Goal: Task Accomplishment & Management: Use online tool/utility

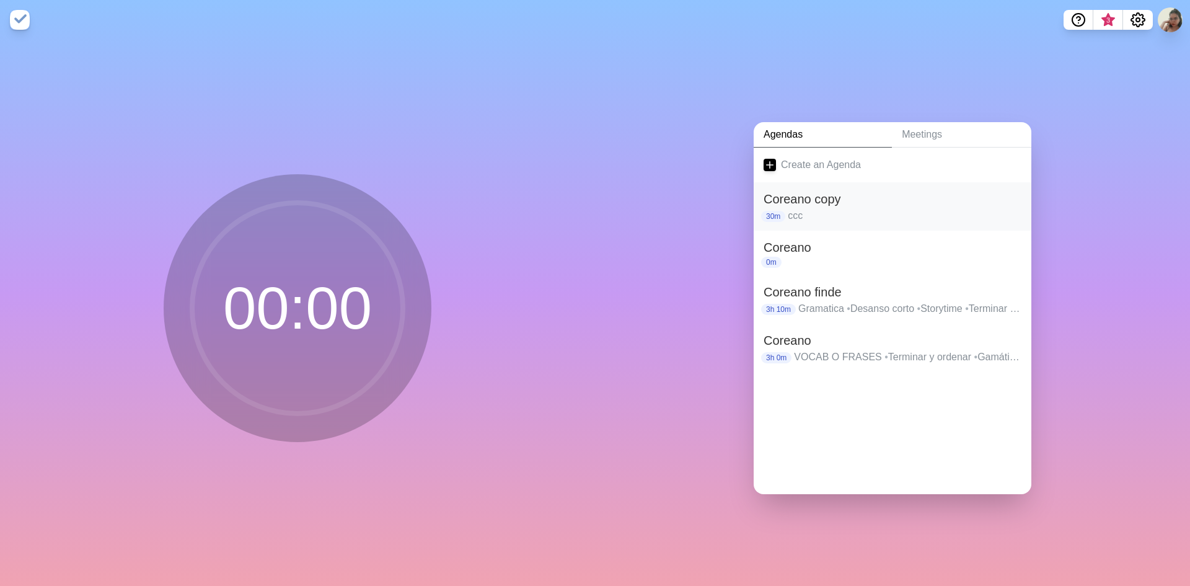
click at [818, 200] on h2 "Coreano copy" at bounding box center [893, 199] width 258 height 19
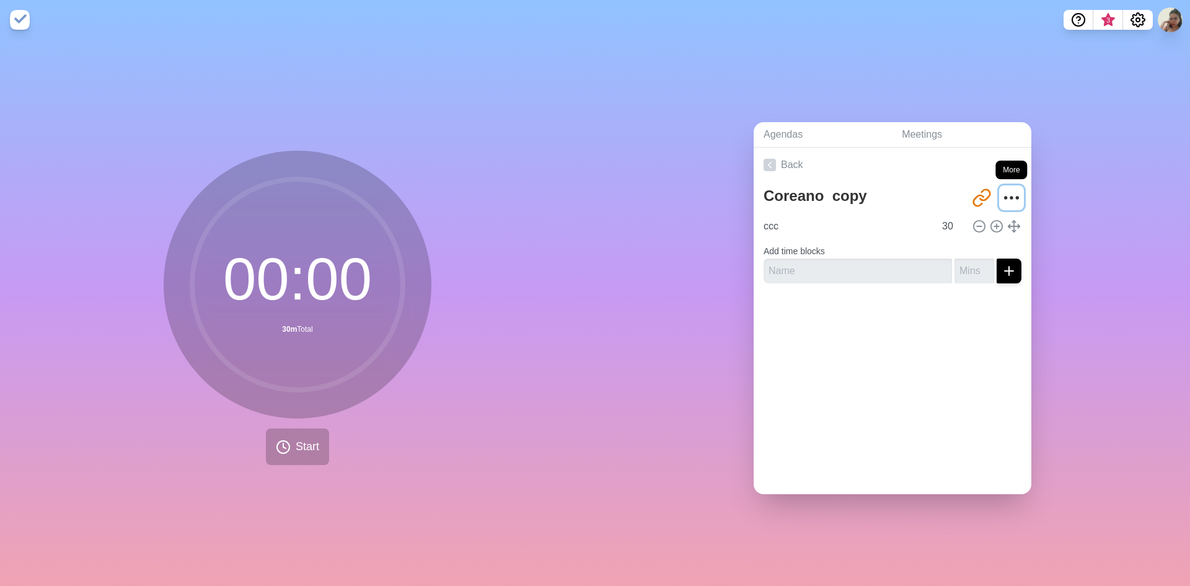
click at [1007, 192] on icon "More" at bounding box center [1012, 198] width 20 height 20
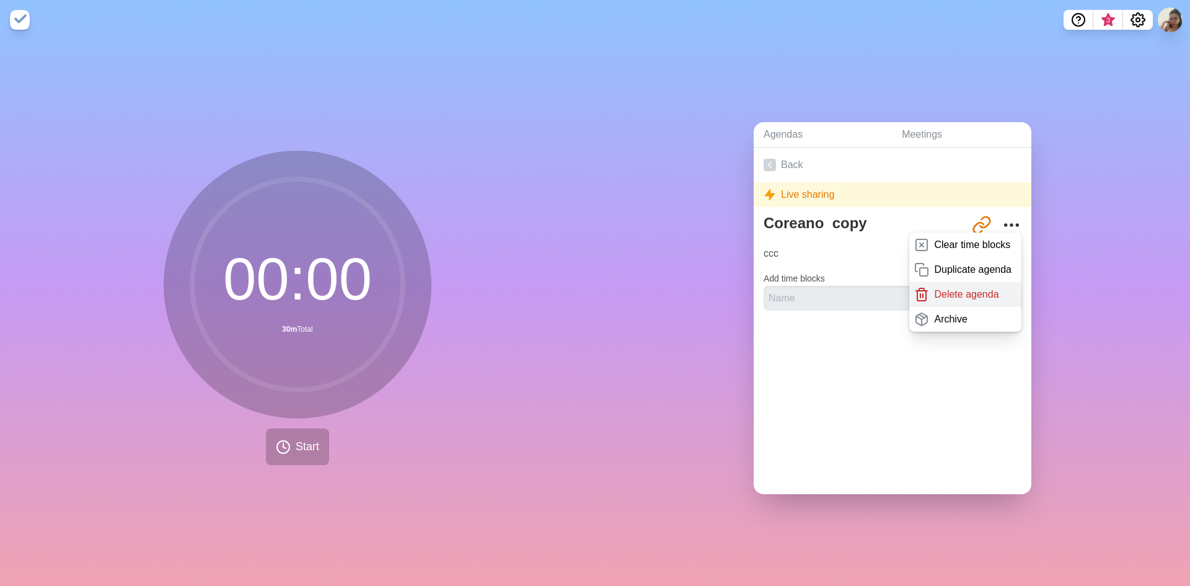
click at [944, 287] on p "Delete agenda" at bounding box center [966, 294] width 64 height 15
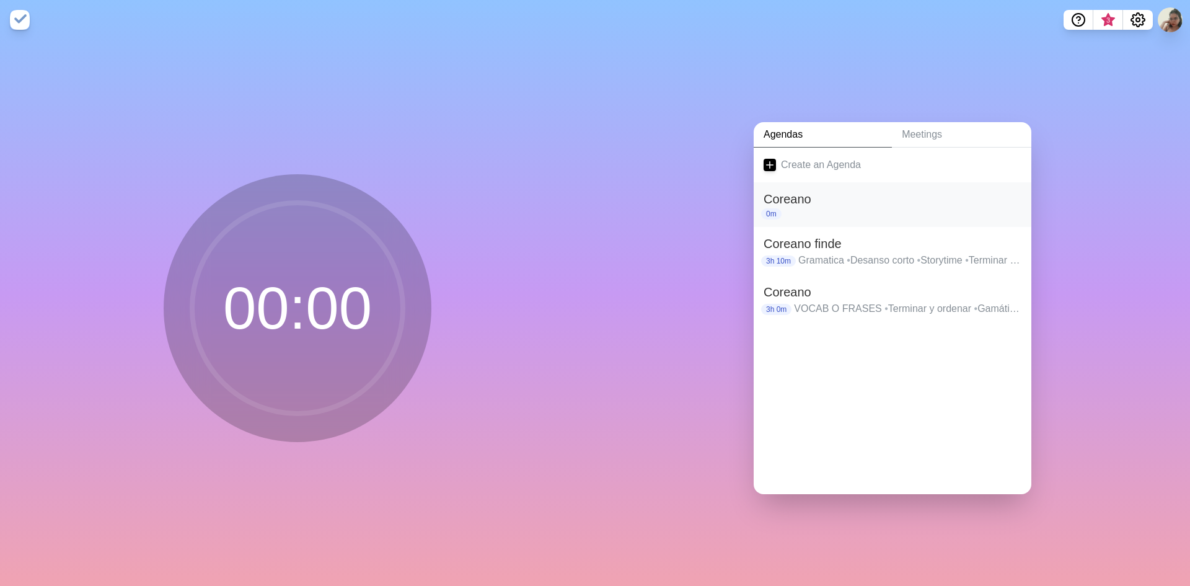
click at [1011, 192] on div "Coreano 0m" at bounding box center [893, 204] width 278 height 45
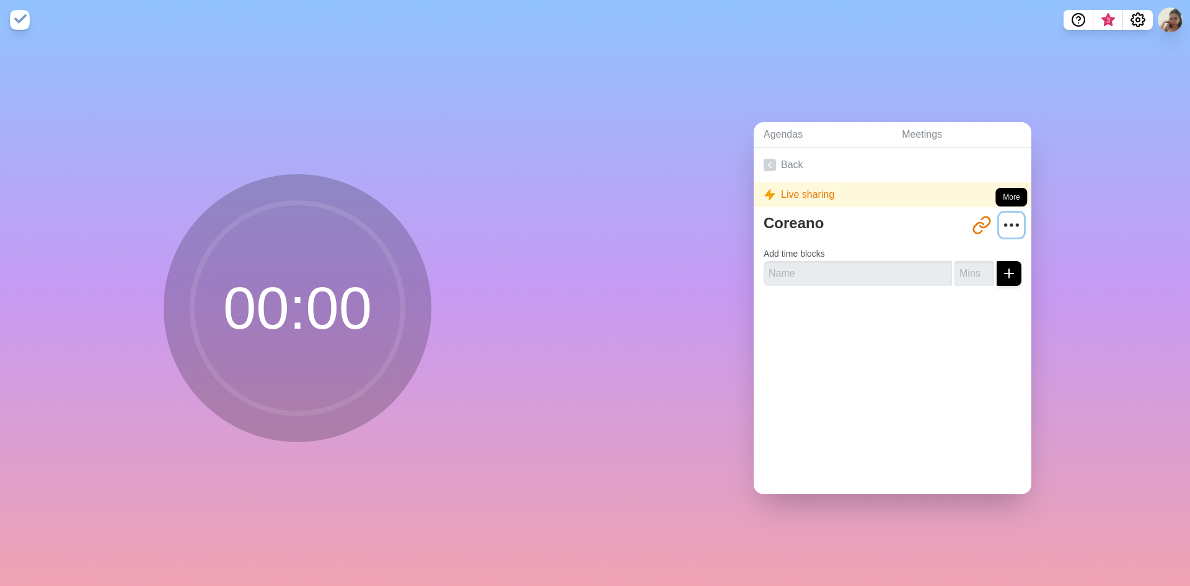
click at [1002, 220] on icon "More" at bounding box center [1012, 225] width 20 height 20
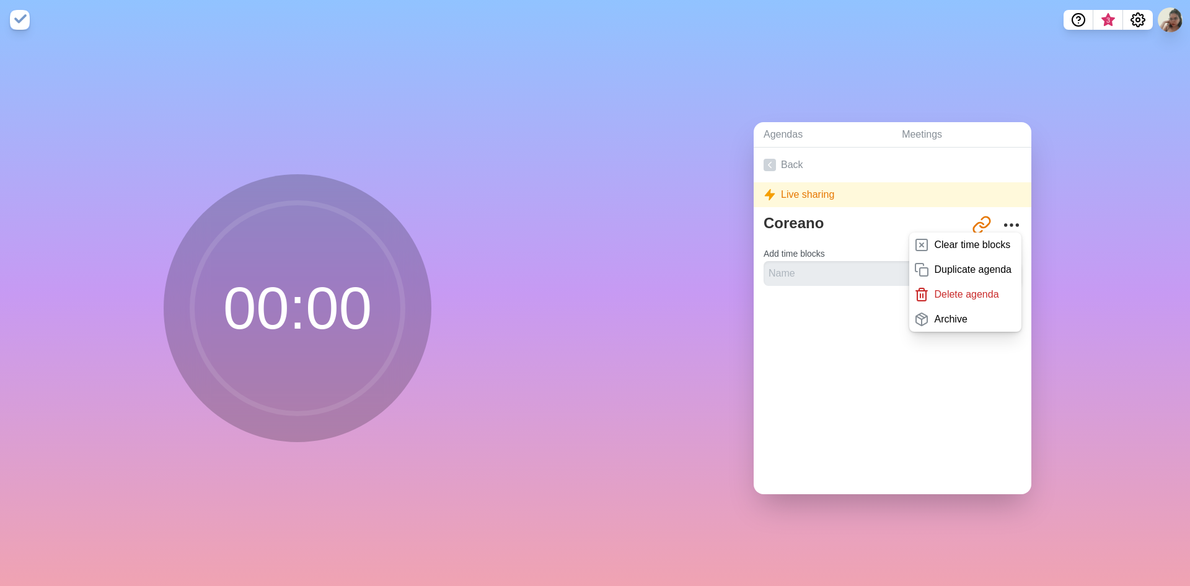
click at [950, 288] on p "Delete agenda" at bounding box center [966, 294] width 64 height 15
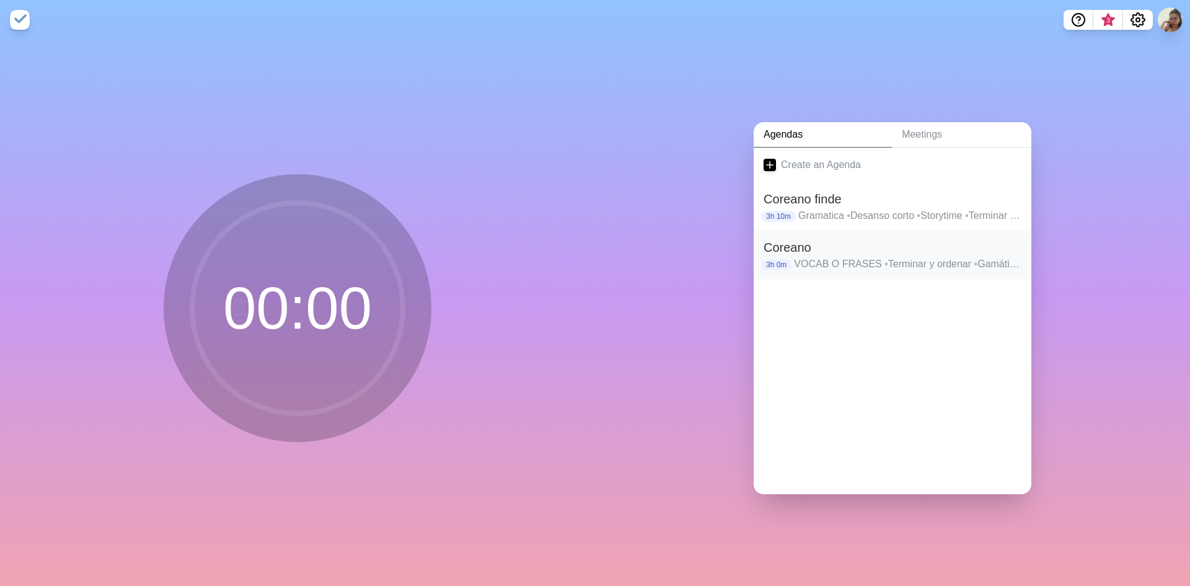
click at [908, 257] on p "VOCAB O FRASES • Terminar y ordenar • Gamática • Descanso • Storytime / dialogo…" at bounding box center [908, 264] width 228 height 15
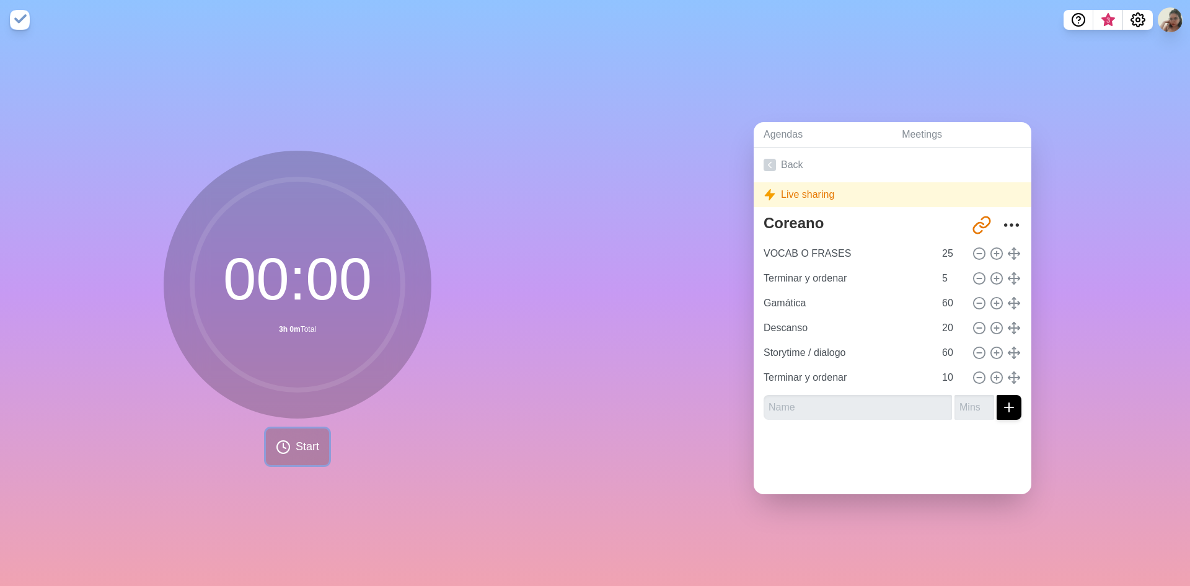
click at [286, 449] on icon at bounding box center [283, 447] width 15 height 15
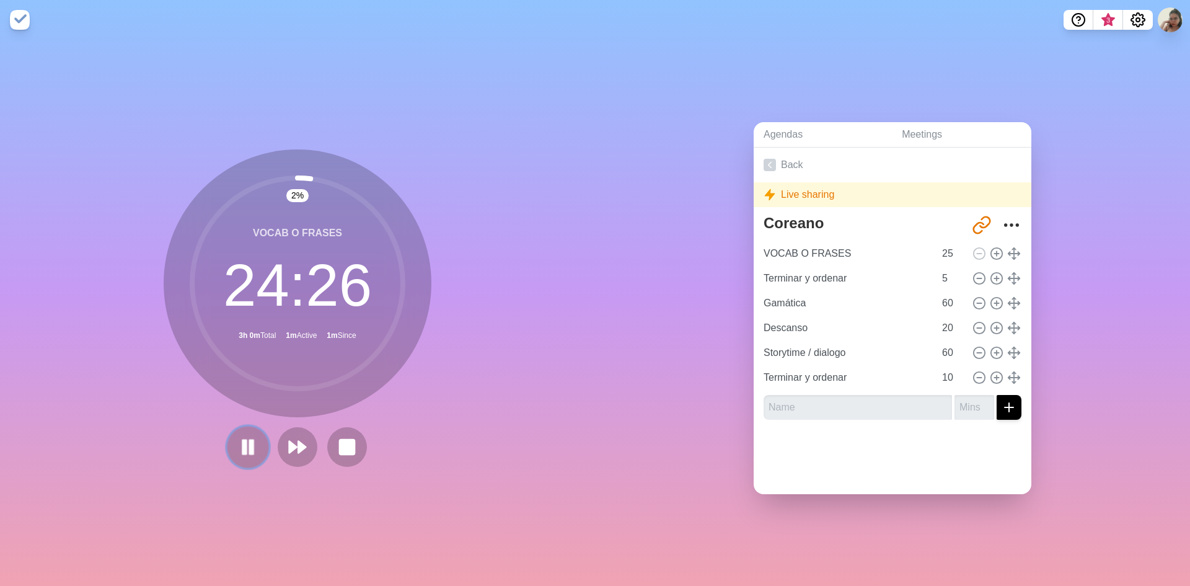
click at [252, 440] on icon at bounding box center [247, 446] width 21 height 21
click at [255, 427] on button at bounding box center [248, 447] width 42 height 42
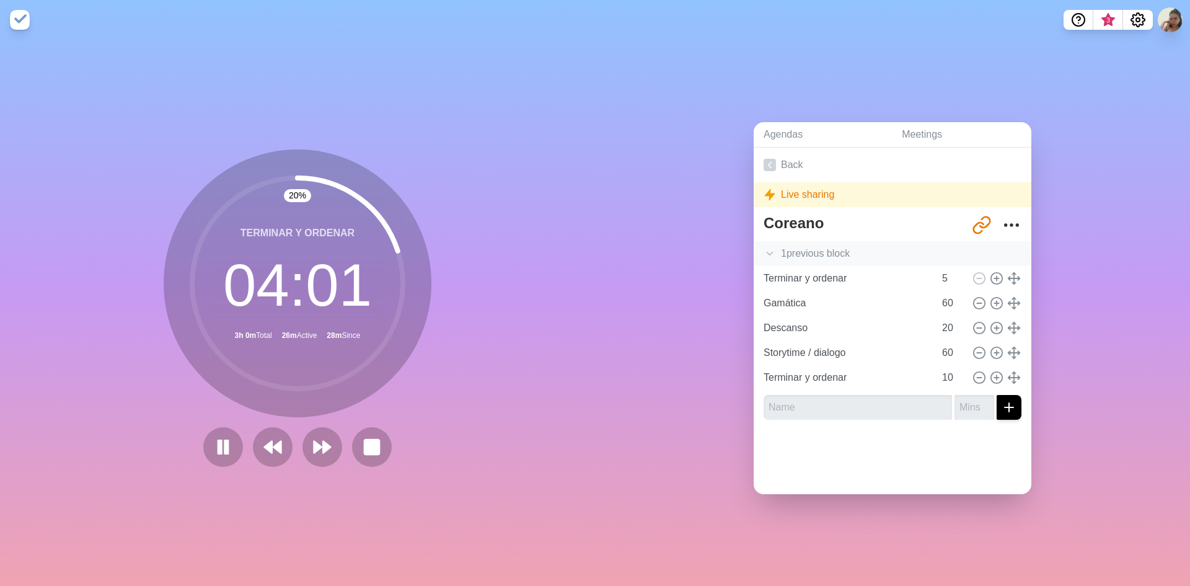
click at [765, 247] on icon at bounding box center [770, 253] width 12 height 12
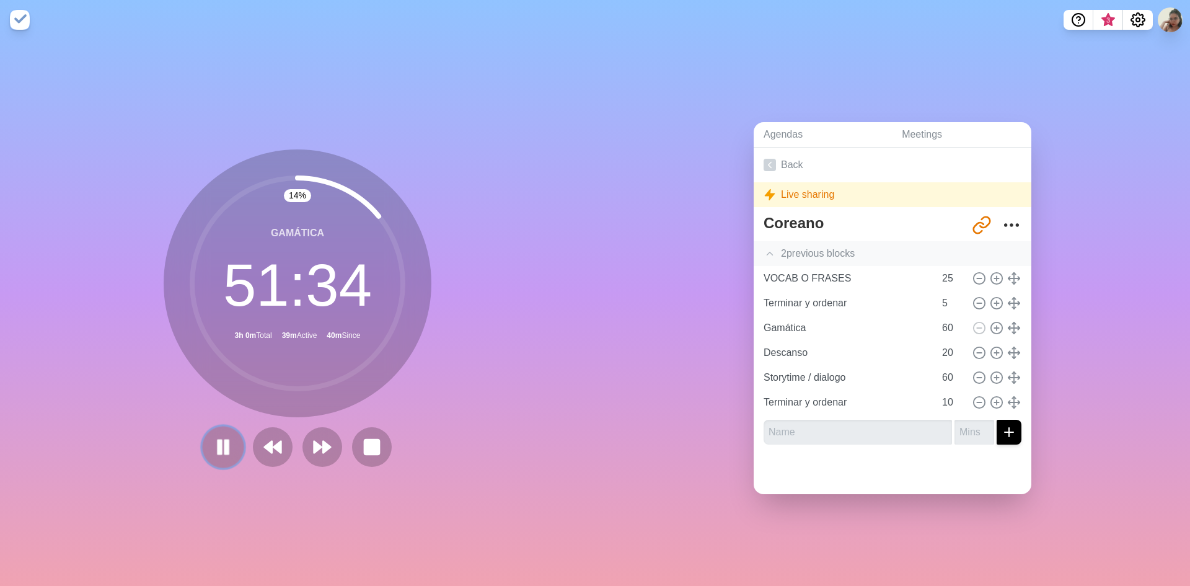
click at [225, 443] on rect at bounding box center [227, 447] width 4 height 14
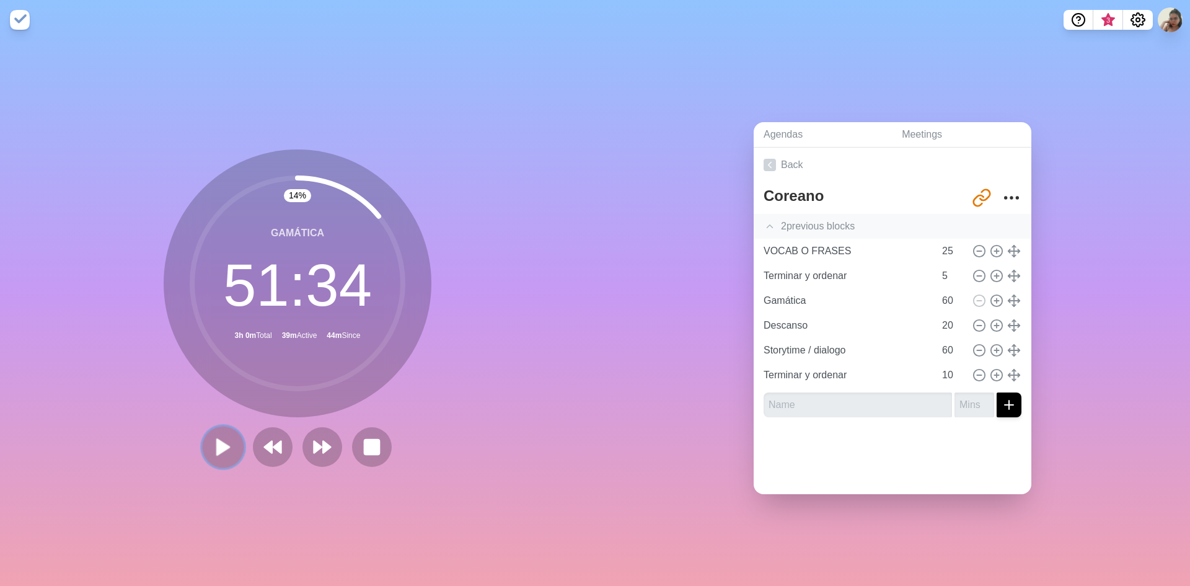
click at [217, 444] on polygon at bounding box center [223, 446] width 12 height 15
